Goal: Transaction & Acquisition: Purchase product/service

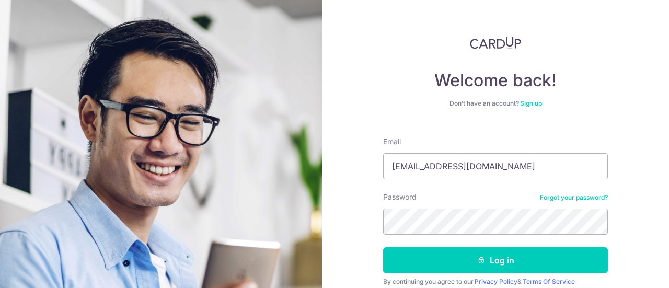
type input "[EMAIL_ADDRESS][DOMAIN_NAME]"
click at [383, 247] on button "Log in" at bounding box center [495, 260] width 225 height 26
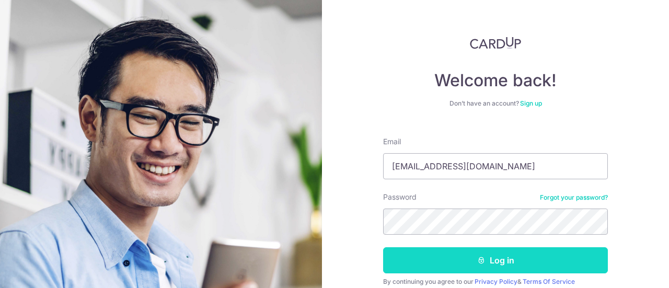
click at [467, 253] on button "Log in" at bounding box center [495, 260] width 225 height 26
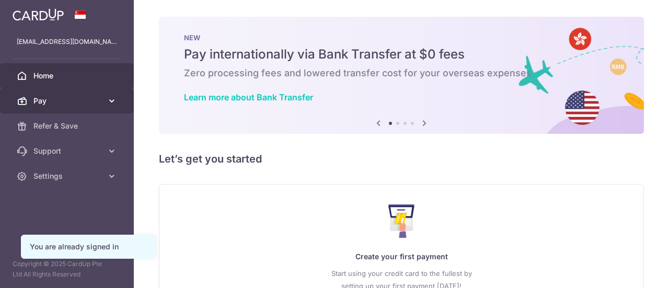
click at [73, 100] on span "Pay" at bounding box center [67, 101] width 69 height 10
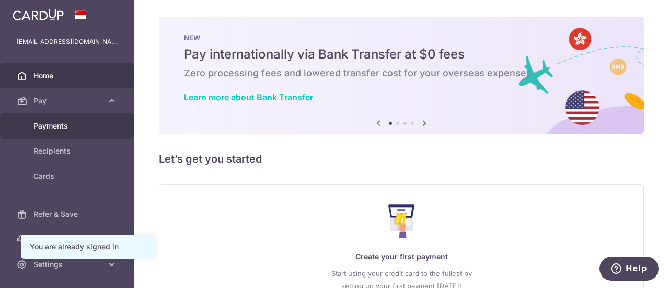
click at [81, 118] on link "Payments" at bounding box center [67, 125] width 134 height 25
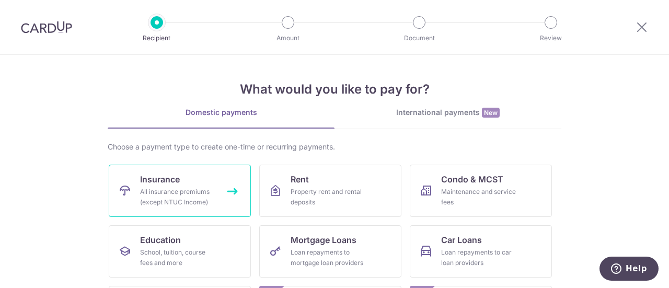
click at [177, 178] on span "Insurance" at bounding box center [160, 179] width 40 height 13
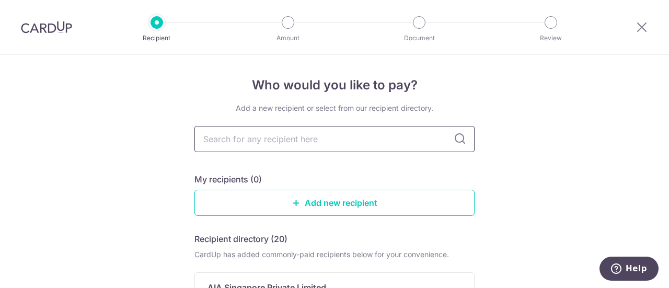
click at [240, 143] on input "text" at bounding box center [335, 139] width 280 height 26
type input "Prudential"
click at [456, 141] on icon at bounding box center [460, 139] width 13 height 13
click at [302, 147] on input "Prudential" at bounding box center [335, 139] width 280 height 26
click at [139, 137] on div "Who would you like to pay? Add a new recipient or select from our recipient dir…" at bounding box center [334, 260] width 669 height 411
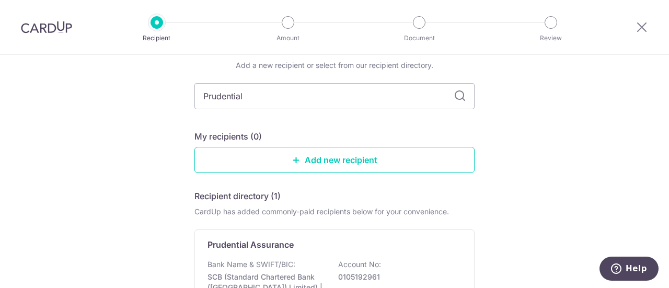
scroll to position [52, 0]
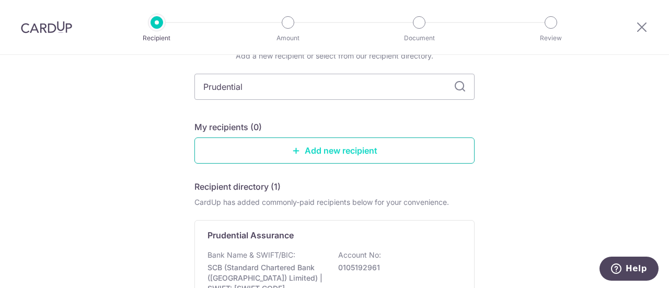
click at [349, 152] on link "Add new recipient" at bounding box center [335, 151] width 280 height 26
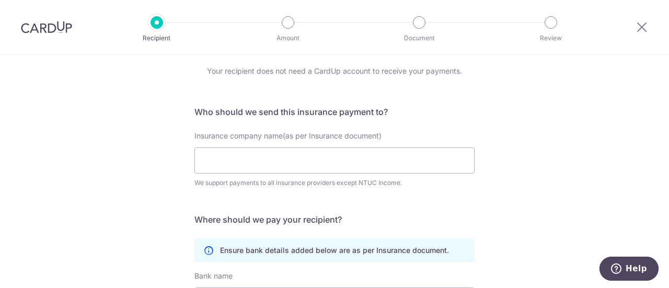
scroll to position [52, 0]
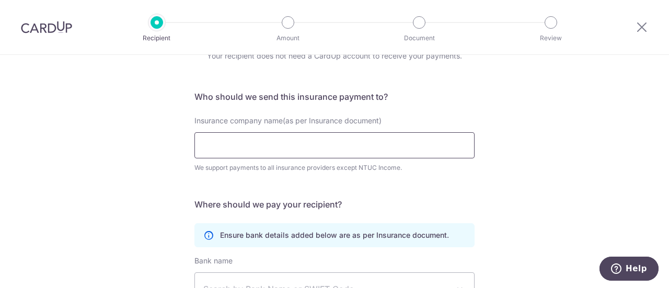
click at [310, 154] on input "Insurance company name(as per Insurance document)" at bounding box center [335, 145] width 280 height 26
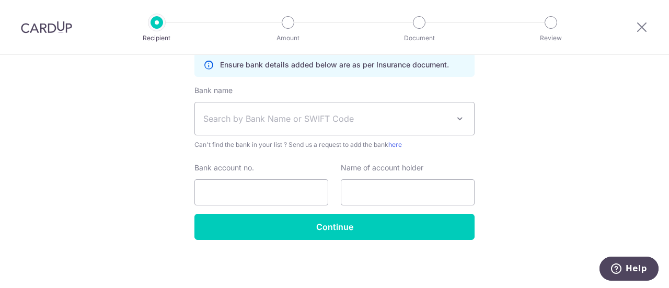
scroll to position [0, 0]
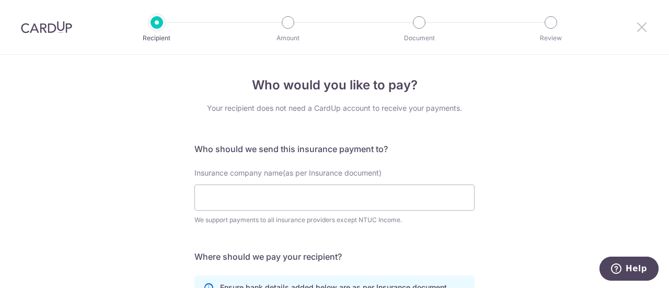
click at [636, 30] on icon at bounding box center [642, 26] width 13 height 13
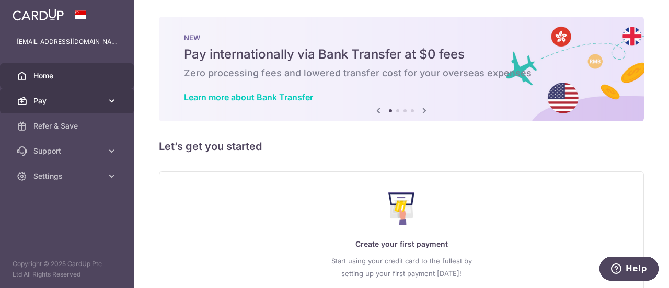
click at [62, 104] on span "Pay" at bounding box center [67, 101] width 69 height 10
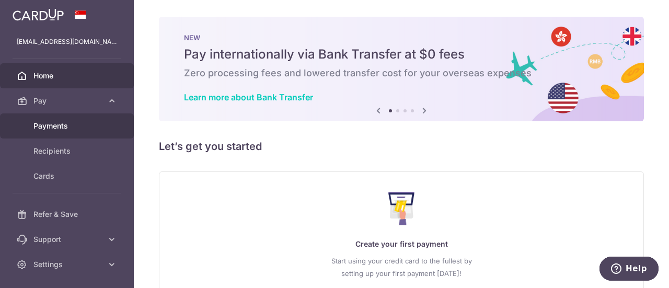
click at [63, 121] on span "Payments" at bounding box center [67, 126] width 69 height 10
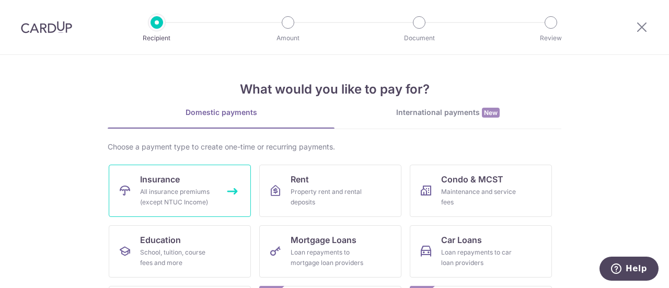
click at [168, 190] on div "All insurance premiums (except NTUC Income)" at bounding box center [177, 197] width 75 height 21
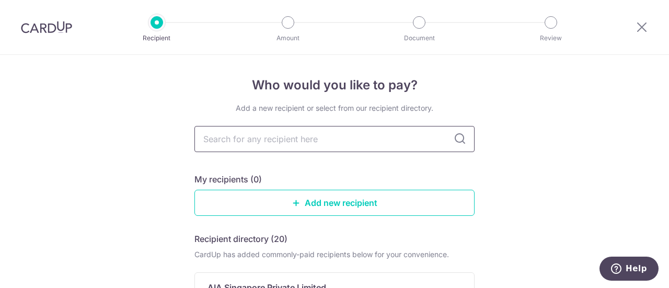
click at [256, 138] on input "text" at bounding box center [335, 139] width 280 height 26
type input "prudential"
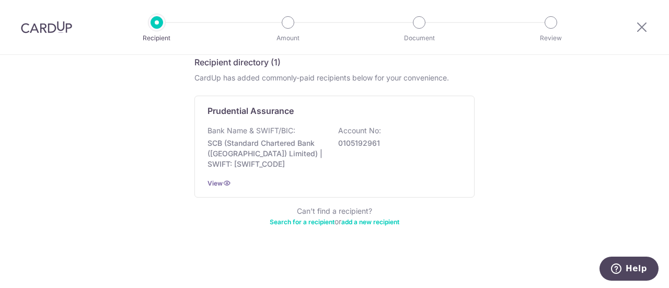
scroll to position [124, 0]
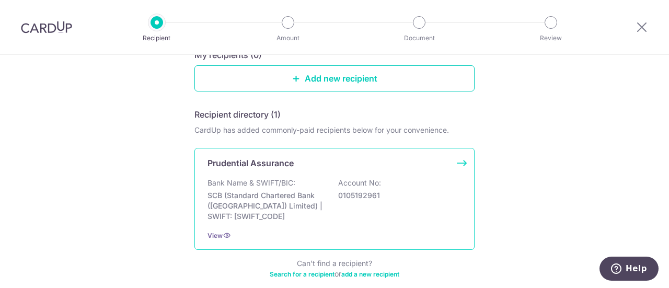
click at [283, 196] on p "SCB (Standard Chartered Bank (Singapore) Limited) | SWIFT: SCBLSG22XXX" at bounding box center [266, 205] width 117 height 31
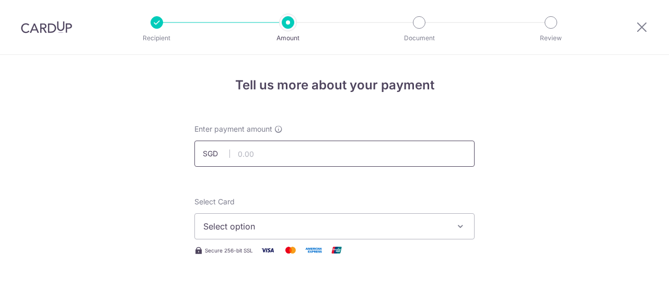
click at [288, 141] on input "text" at bounding box center [335, 154] width 280 height 26
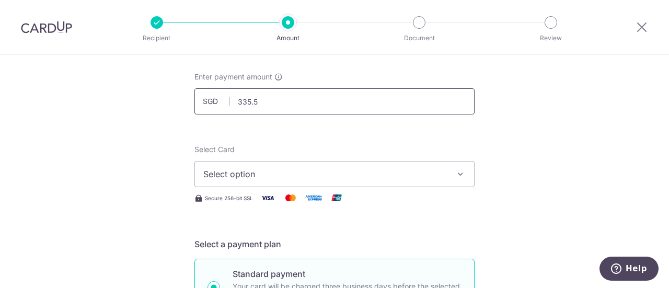
type input "335.50"
click at [245, 172] on span "Select option" at bounding box center [325, 174] width 244 height 13
click at [260, 205] on span "Add credit card" at bounding box center [344, 203] width 244 height 10
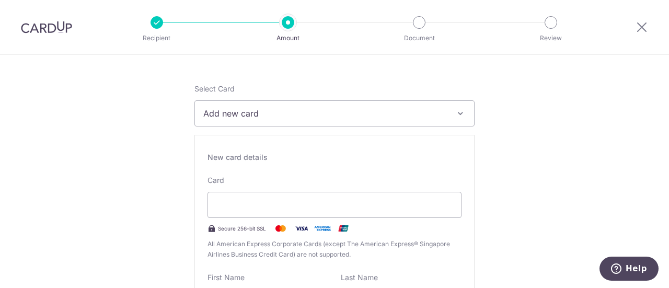
scroll to position [157, 0]
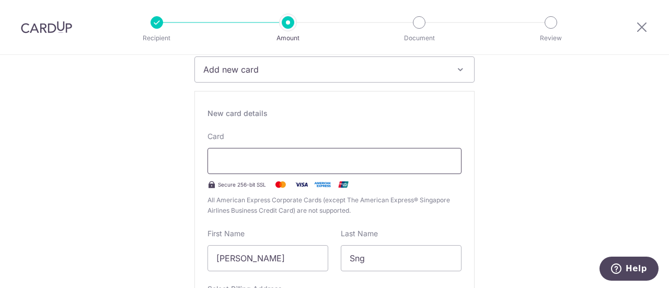
click at [248, 168] on div at bounding box center [335, 161] width 254 height 26
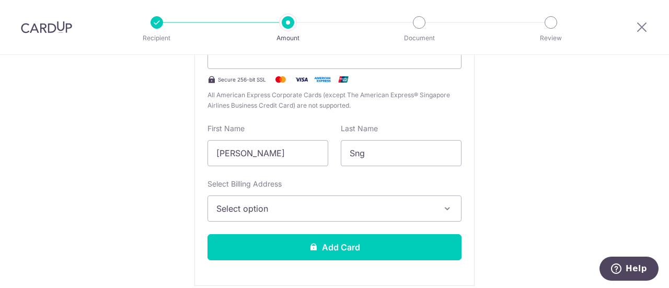
scroll to position [314, 0]
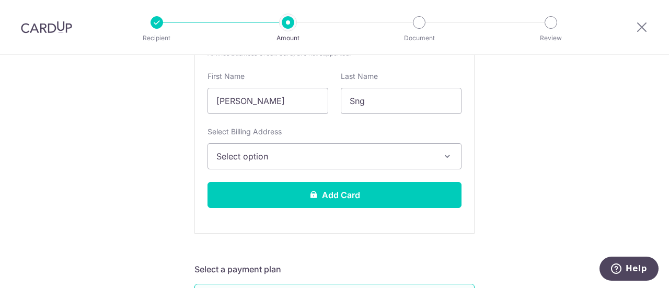
click at [313, 163] on button "Select option" at bounding box center [335, 156] width 254 height 26
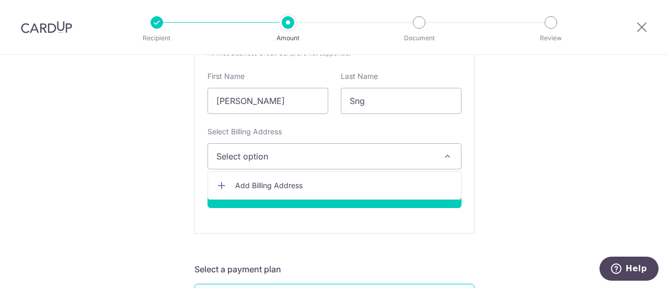
click at [297, 187] on span "Add Billing Address" at bounding box center [344, 185] width 218 height 10
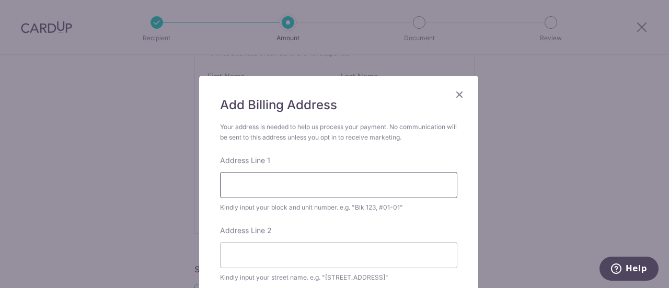
drag, startPoint x: 237, startPoint y: 186, endPoint x: 260, endPoint y: 186, distance: 23.0
click at [260, 186] on input "Address Line 1" at bounding box center [338, 185] width 237 height 26
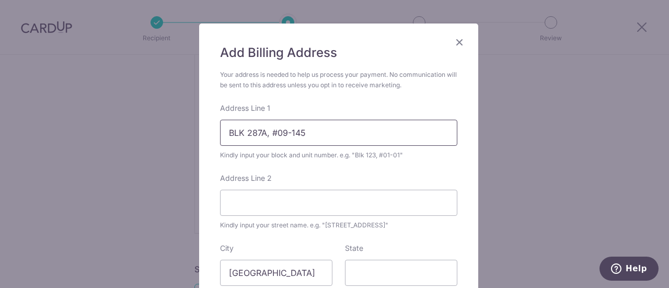
type input "BLK 287A, #09-145"
click at [263, 216] on div "Address Line 2 Kindly input your street name. e.g. "Hougang Street 10"" at bounding box center [338, 202] width 237 height 58
click at [265, 202] on input "Address Line 2" at bounding box center [338, 203] width 237 height 26
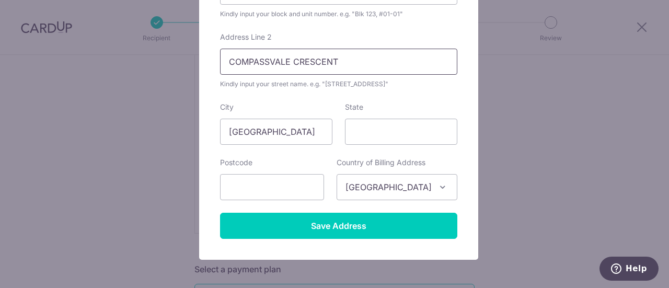
scroll to position [209, 0]
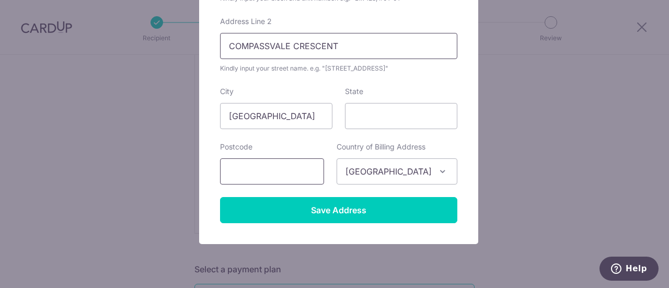
type input "COMPASSVALE CRESCENT"
click at [254, 165] on input "text" at bounding box center [272, 171] width 104 height 26
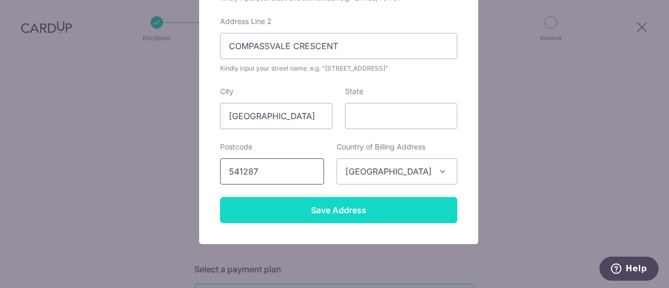
type input "541287"
click at [309, 202] on input "Save Address" at bounding box center [338, 210] width 237 height 26
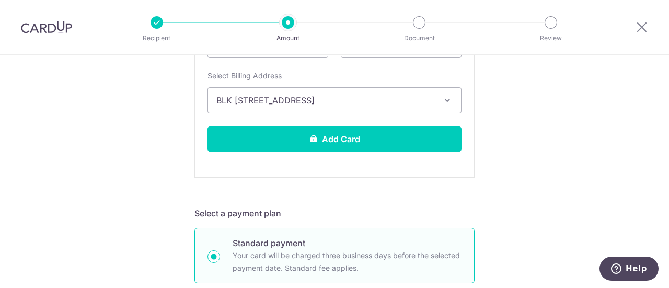
scroll to position [367, 0]
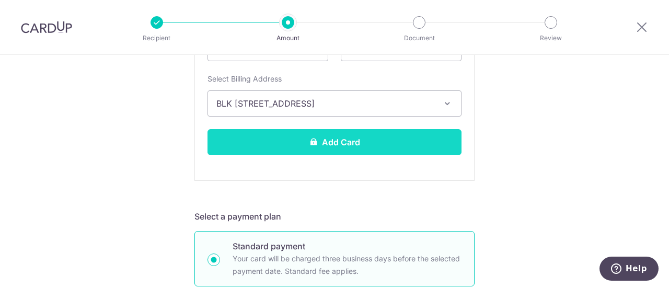
click at [317, 140] on button "Add Card" at bounding box center [335, 142] width 254 height 26
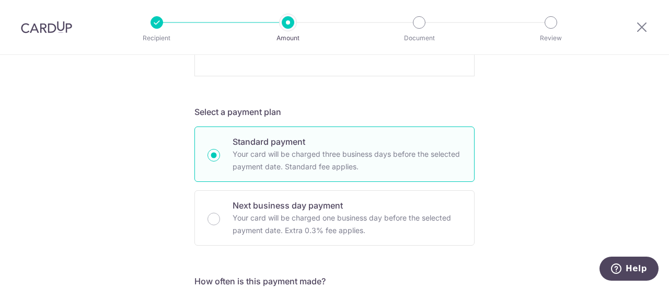
scroll to position [525, 0]
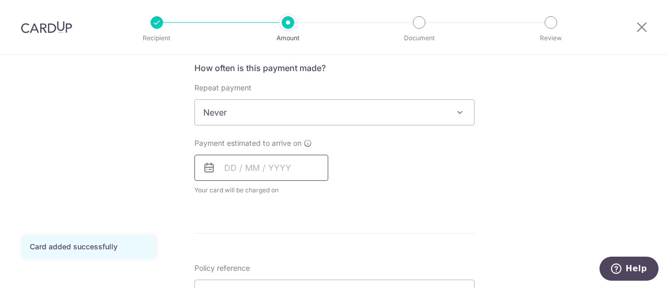
scroll to position [367, 0]
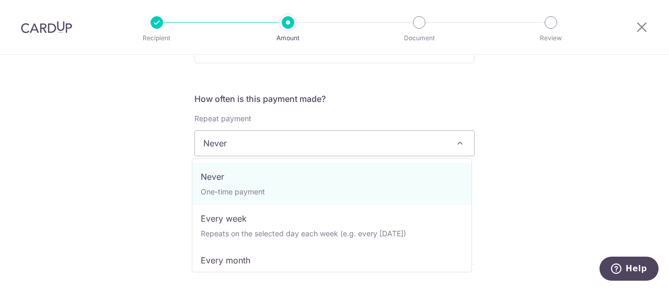
click at [371, 147] on span "Never" at bounding box center [334, 143] width 279 height 25
click at [143, 159] on div "Tell us more about your payment Enter payment amount SGD 335.50 335.50 Card add…" at bounding box center [334, 161] width 669 height 946
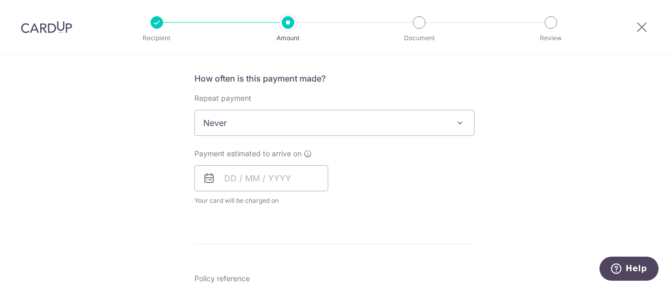
scroll to position [419, 0]
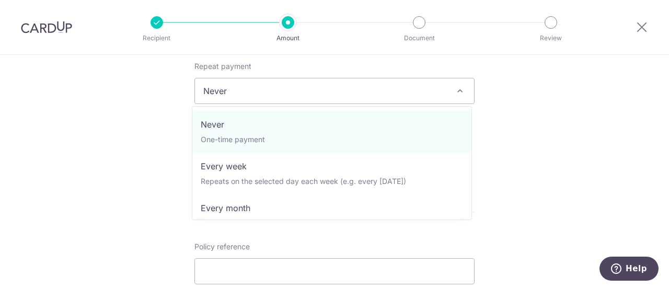
click at [453, 103] on span "Never" at bounding box center [334, 90] width 279 height 25
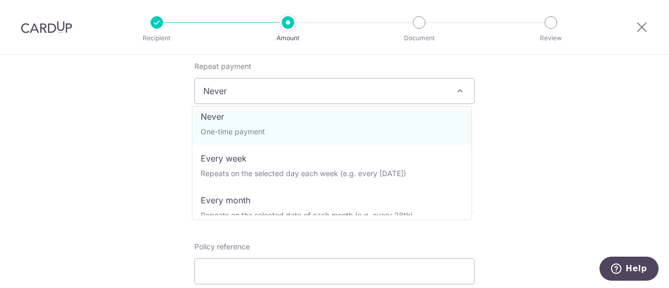
scroll to position [0, 0]
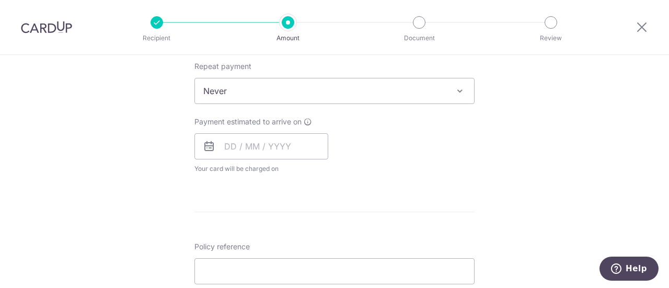
drag, startPoint x: 29, startPoint y: 166, endPoint x: 51, endPoint y: 157, distance: 23.5
click at [51, 157] on div "Tell us more about your payment Enter payment amount SGD 335.50 335.50 Card add…" at bounding box center [334, 108] width 669 height 946
click at [228, 147] on input "text" at bounding box center [262, 146] width 134 height 26
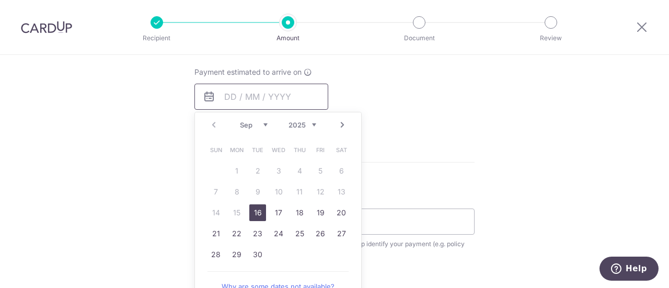
scroll to position [472, 0]
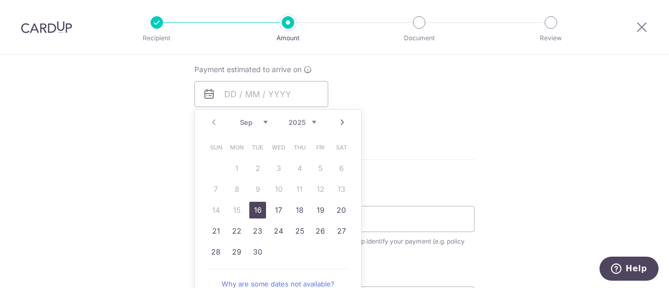
click at [254, 210] on link "16" at bounding box center [257, 210] width 17 height 17
type input "16/09/2025"
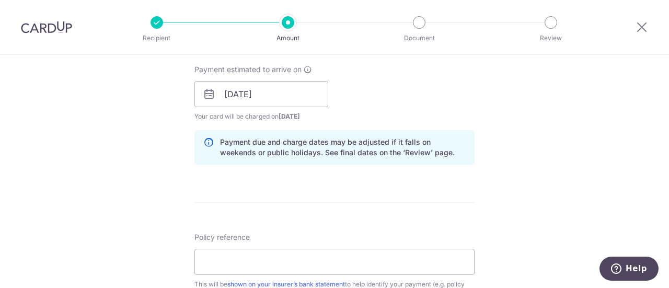
click at [439, 135] on div "Payment due and charge dates may be adjusted if it falls on weekends or public …" at bounding box center [335, 147] width 280 height 35
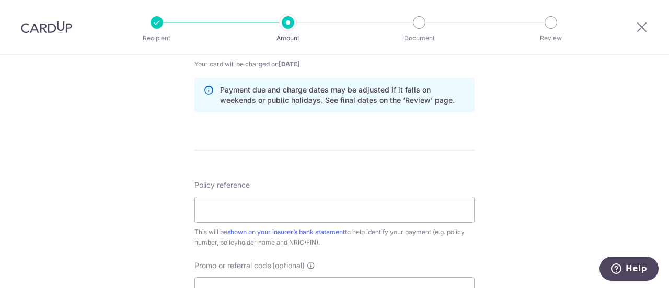
scroll to position [577, 0]
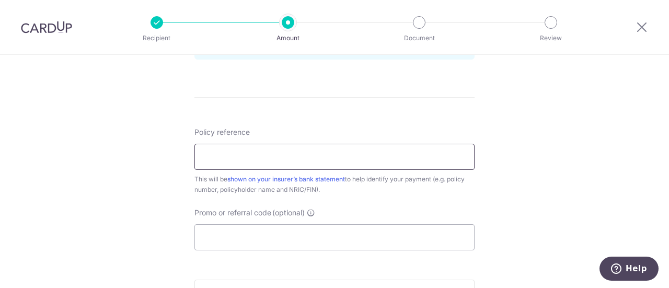
click at [244, 155] on input "Policy reference" at bounding box center [335, 157] width 280 height 26
type input "a"
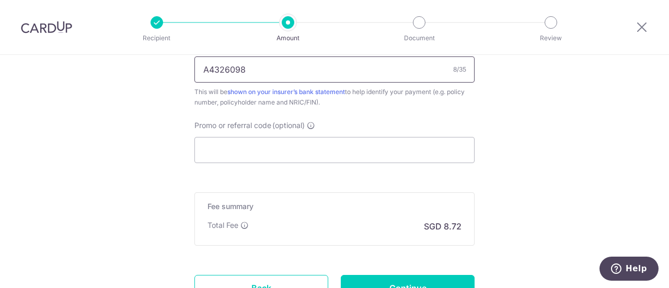
scroll to position [681, 0]
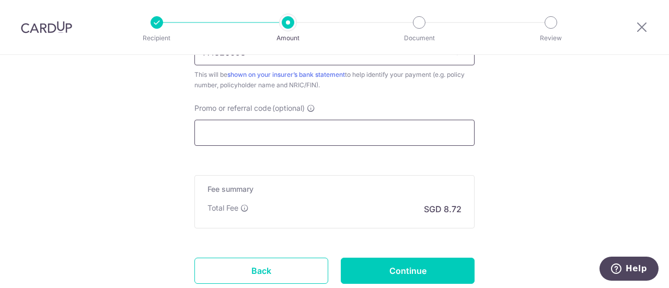
type input "A4326098"
click at [321, 135] on input "Promo or referral code (optional)" at bounding box center [335, 133] width 280 height 26
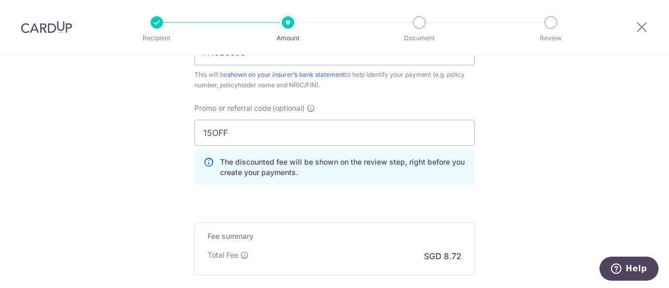
click at [248, 141] on input "15OFF" at bounding box center [335, 133] width 280 height 26
type input "1"
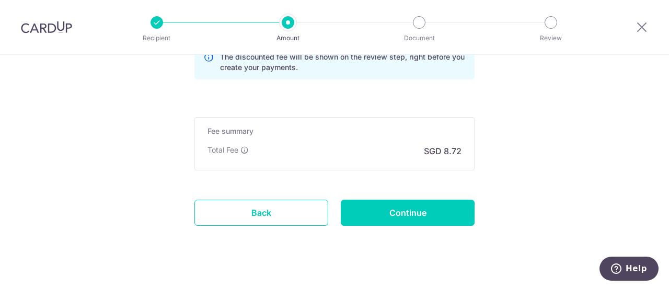
scroll to position [734, 0]
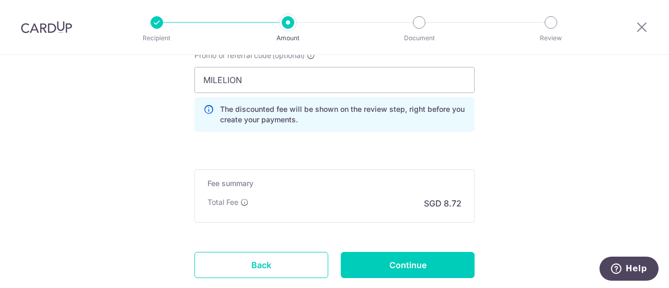
drag, startPoint x: 178, startPoint y: 118, endPoint x: 162, endPoint y: 126, distance: 18.0
click at [257, 85] on input "MILELION" at bounding box center [335, 80] width 280 height 26
drag, startPoint x: 286, startPoint y: 82, endPoint x: 160, endPoint y: 72, distance: 125.9
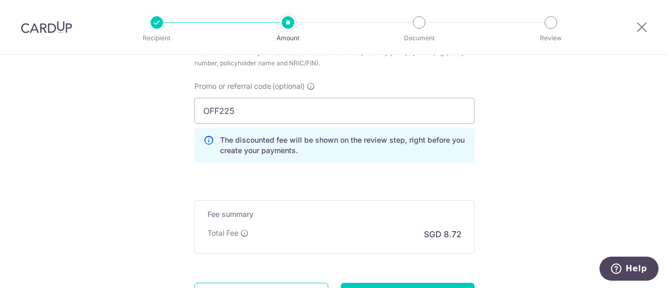
scroll to position [682, 0]
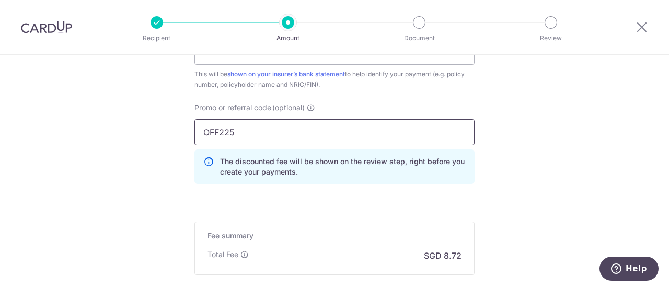
click at [252, 135] on input "OFF225" at bounding box center [335, 132] width 280 height 26
drag, startPoint x: 273, startPoint y: 128, endPoint x: 150, endPoint y: 132, distance: 123.5
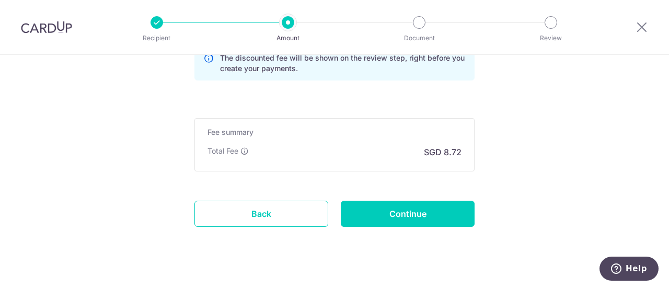
scroll to position [802, 0]
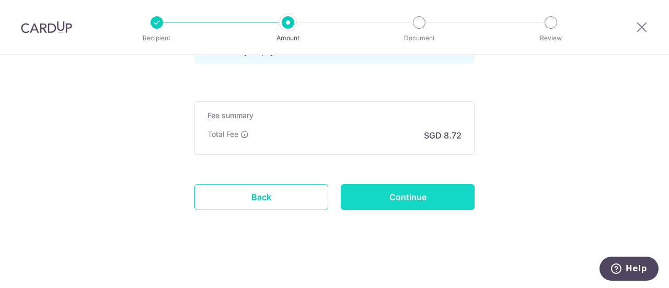
type input "MILELION"
click at [382, 198] on input "Continue" at bounding box center [408, 197] width 134 height 26
type input "Create Schedule"
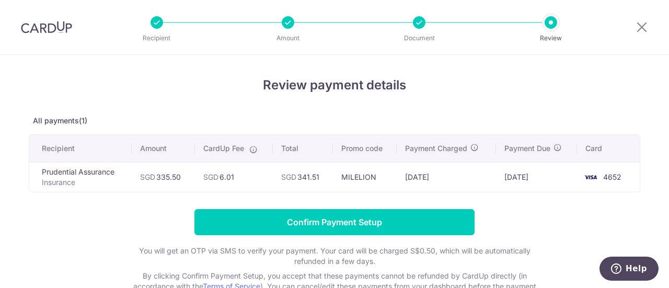
click at [420, 24] on div at bounding box center [419, 22] width 13 height 13
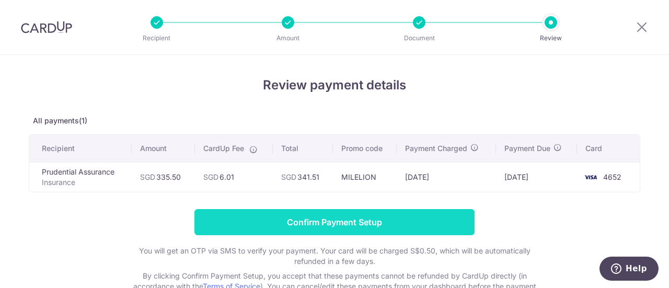
click at [433, 222] on input "Confirm Payment Setup" at bounding box center [335, 222] width 280 height 26
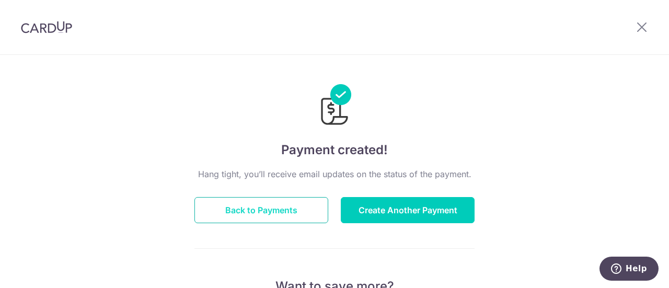
click at [292, 213] on button "Back to Payments" at bounding box center [262, 210] width 134 height 26
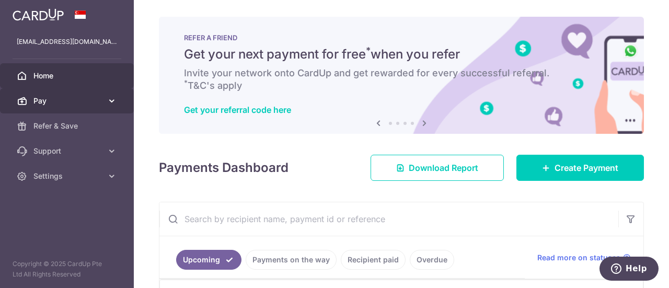
click at [106, 98] on link "Pay" at bounding box center [67, 100] width 134 height 25
click at [107, 98] on icon at bounding box center [112, 101] width 10 height 10
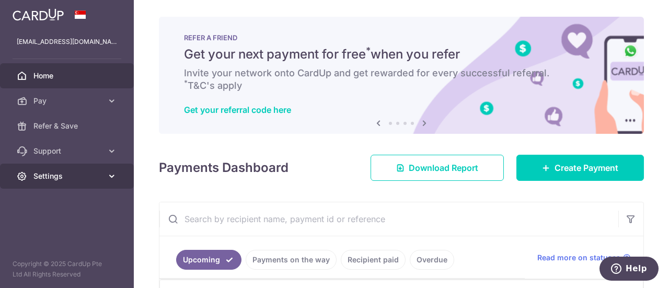
click at [65, 181] on span "Settings" at bounding box center [67, 176] width 69 height 10
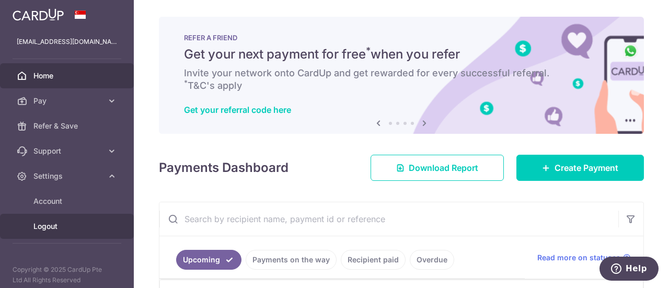
click at [61, 226] on span "Logout" at bounding box center [67, 226] width 69 height 10
